Goal: Understand process/instructions: Learn how to perform a task or action

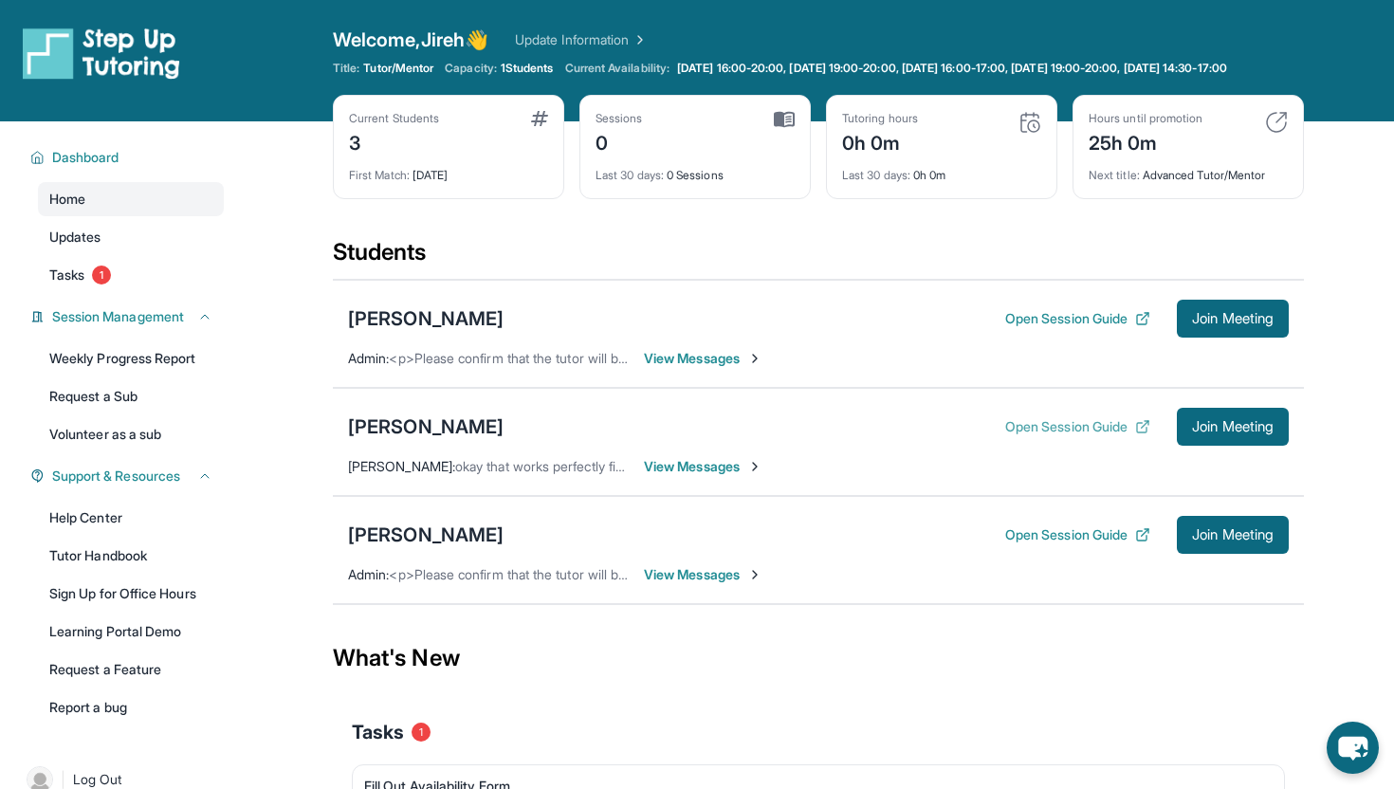
click at [1071, 436] on button "Open Session Guide" at bounding box center [1077, 426] width 145 height 19
